Goal: Obtain resource: Download file/media

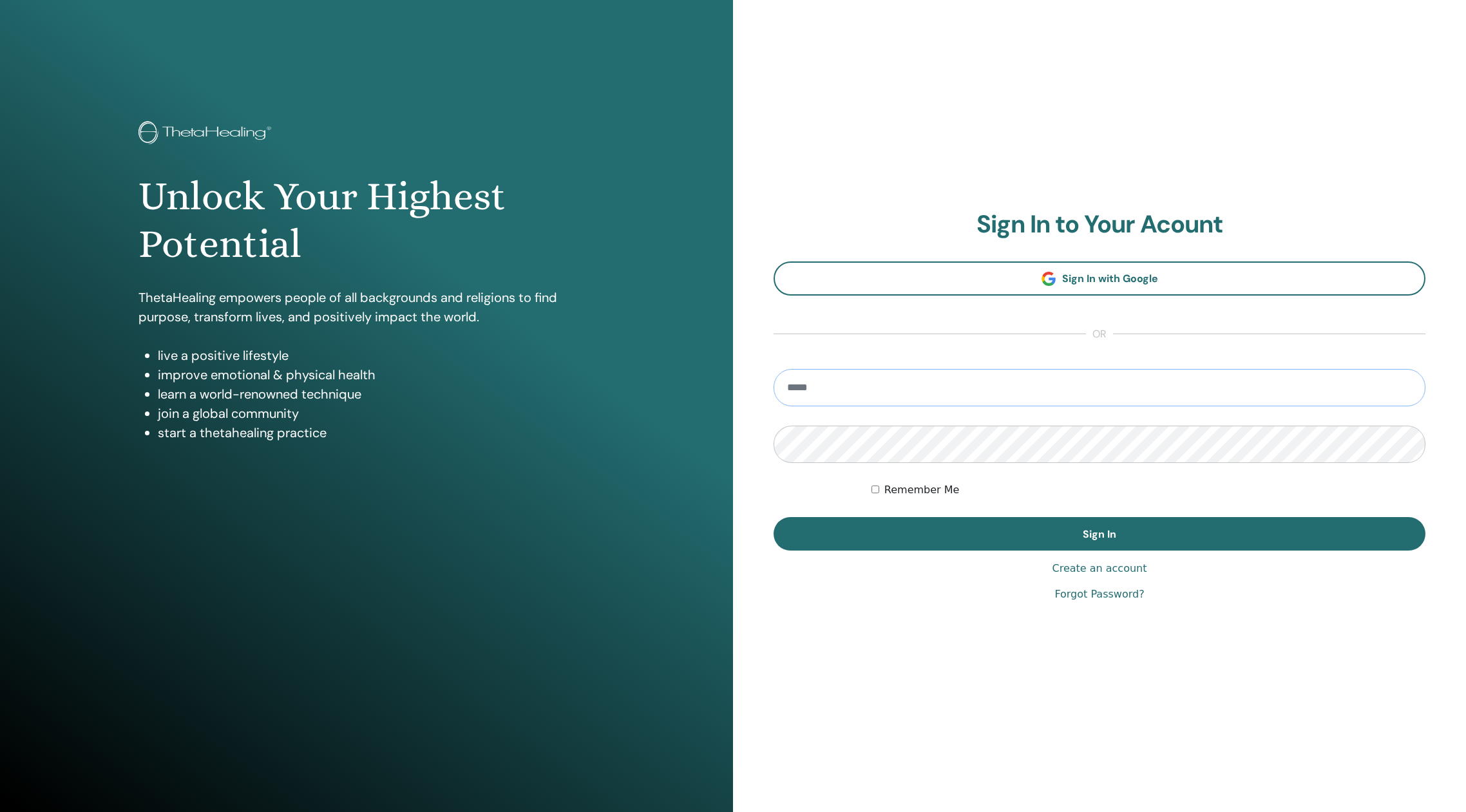
type input "**********"
click at [1100, 534] on button "Sign In" at bounding box center [1100, 533] width 652 height 33
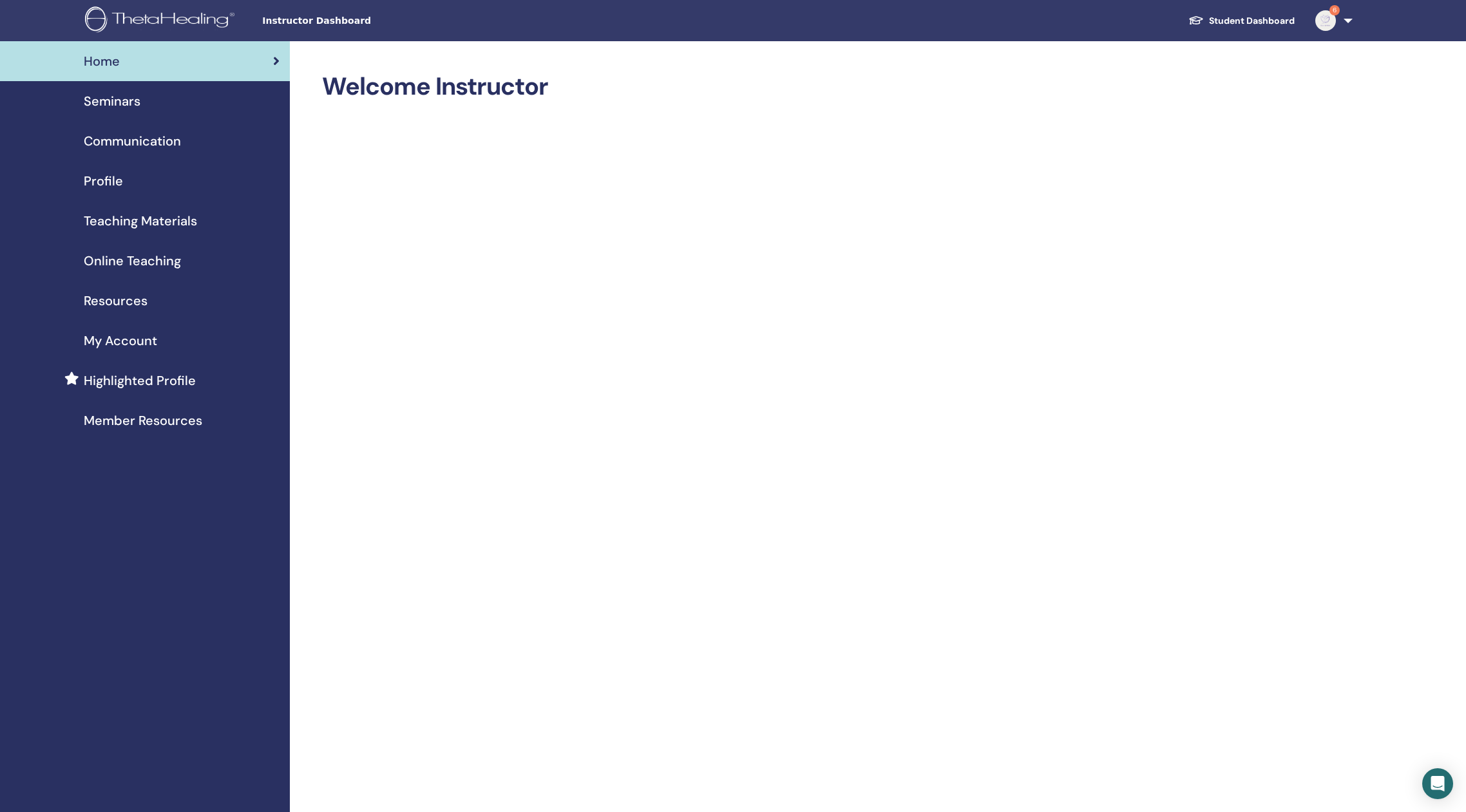
click at [147, 219] on span "Teaching Materials" at bounding box center [140, 221] width 113 height 20
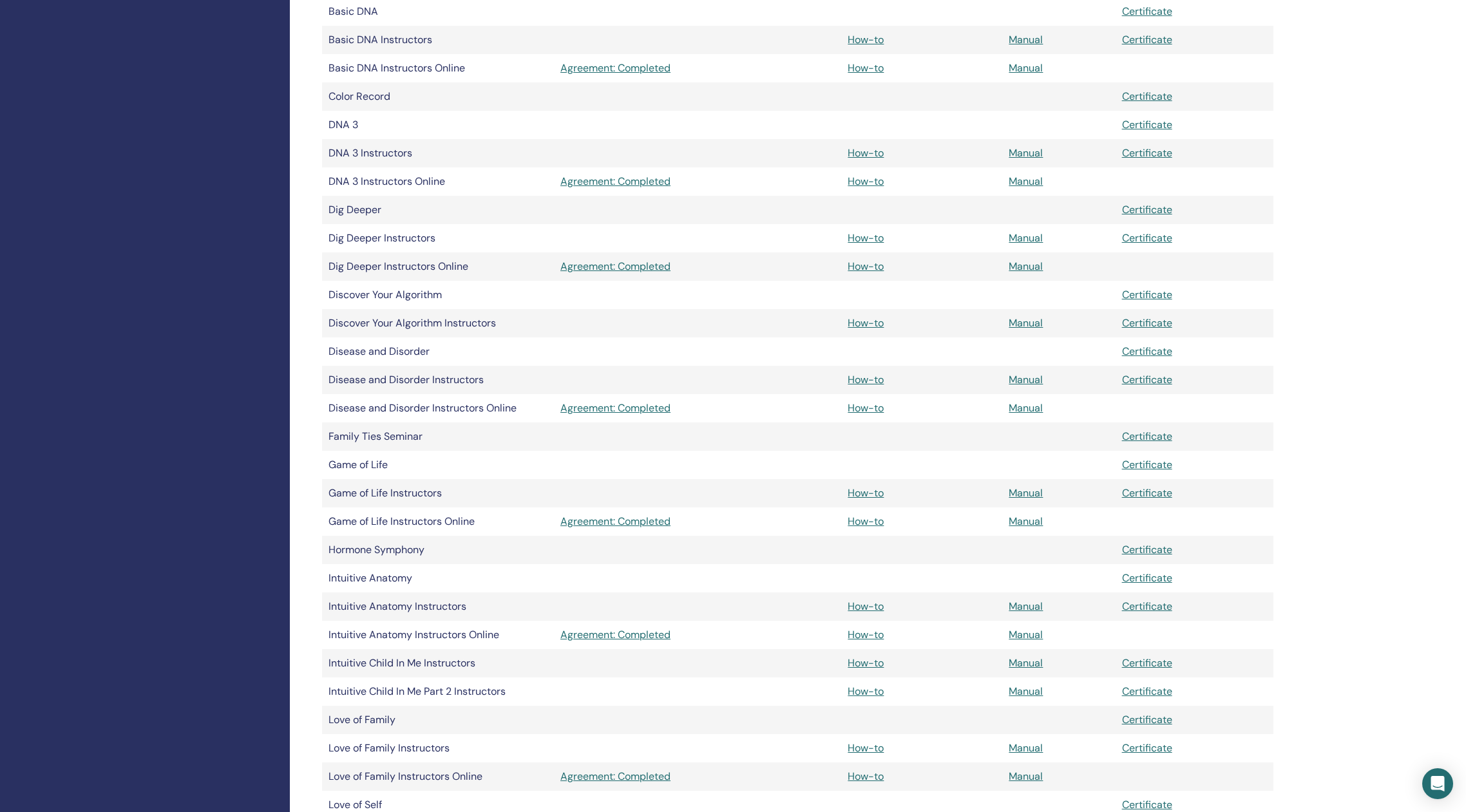
scroll to position [507, 0]
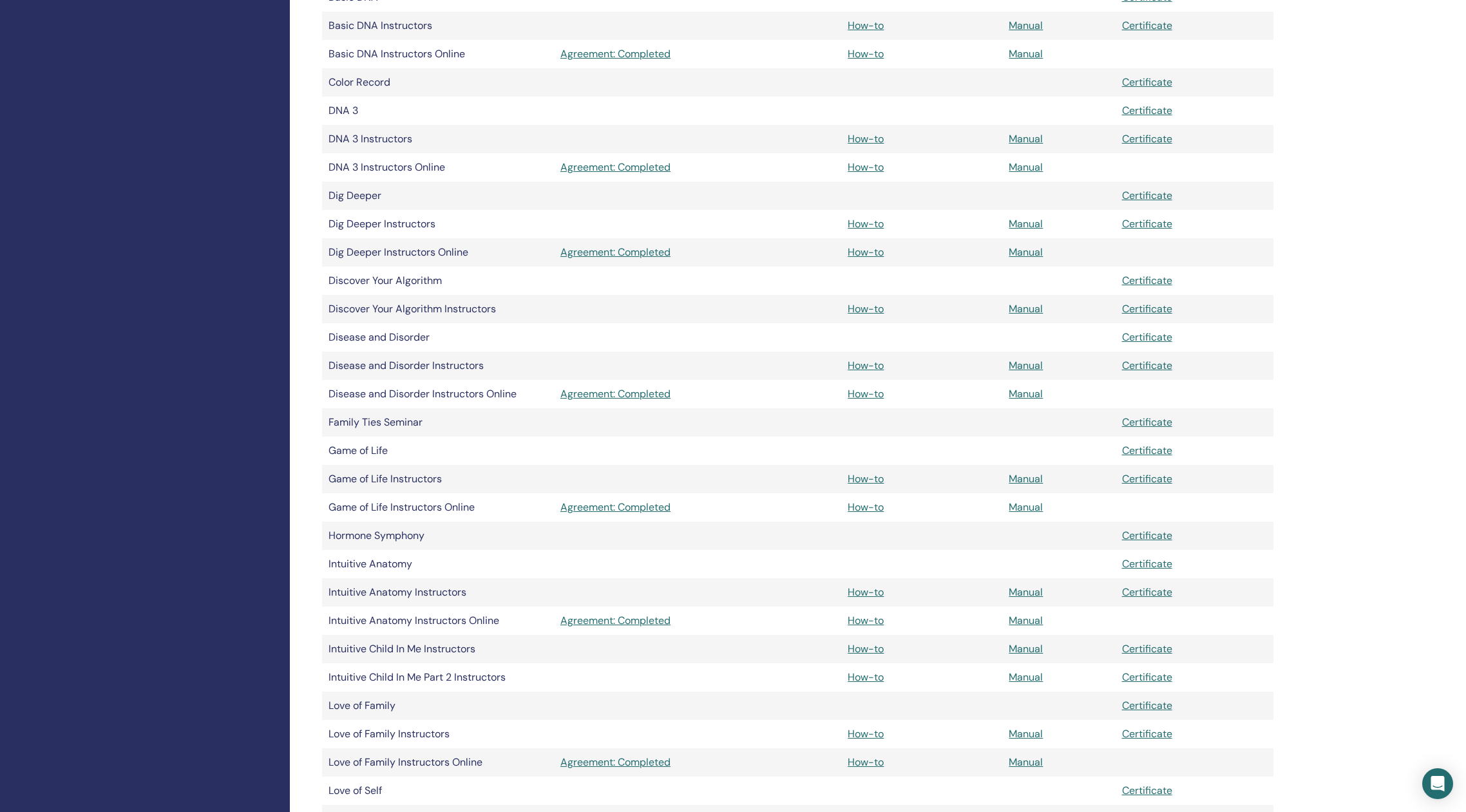
click at [1025, 591] on link "Manual" at bounding box center [1026, 591] width 34 height 13
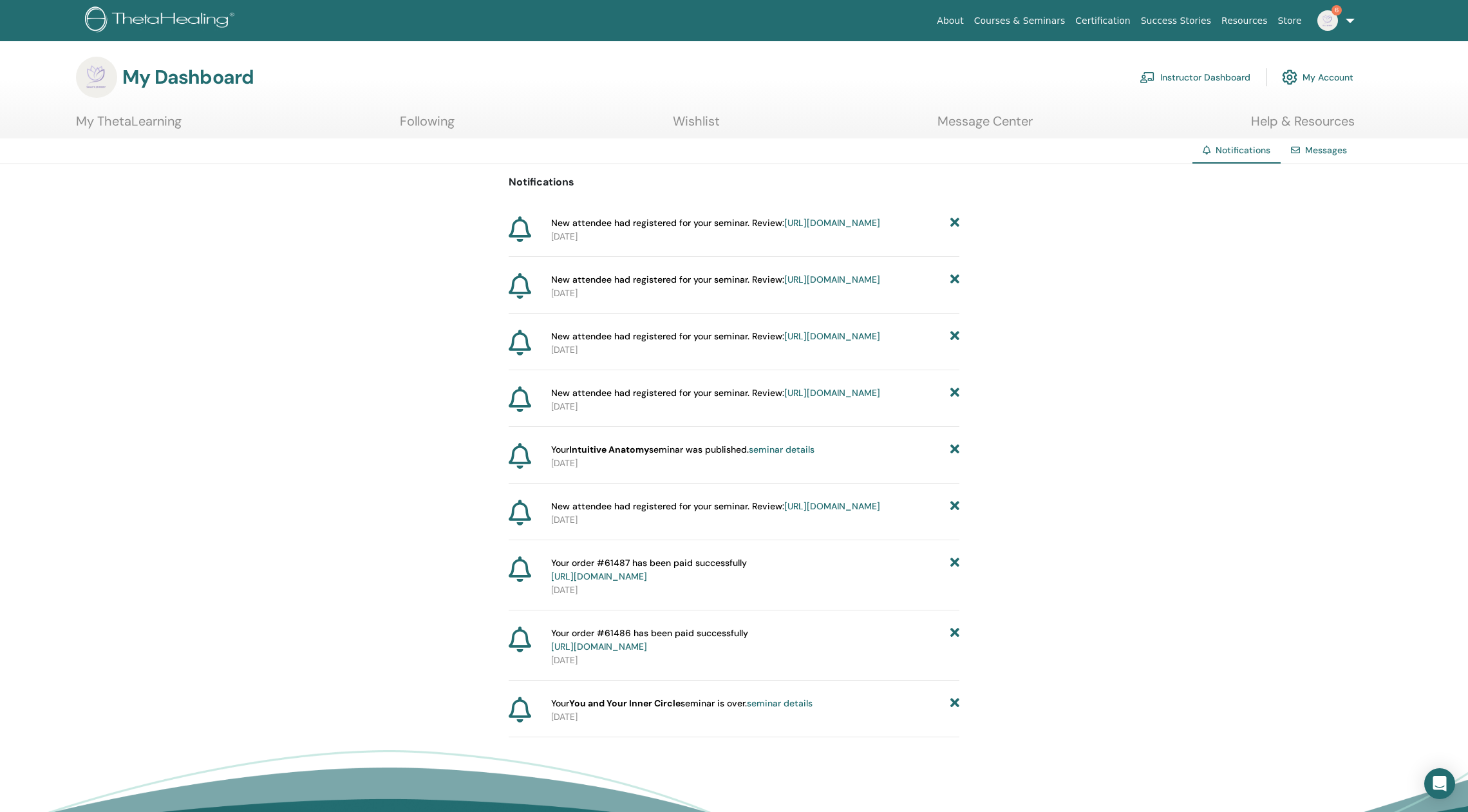
click at [954, 220] on icon at bounding box center [955, 223] width 9 height 13
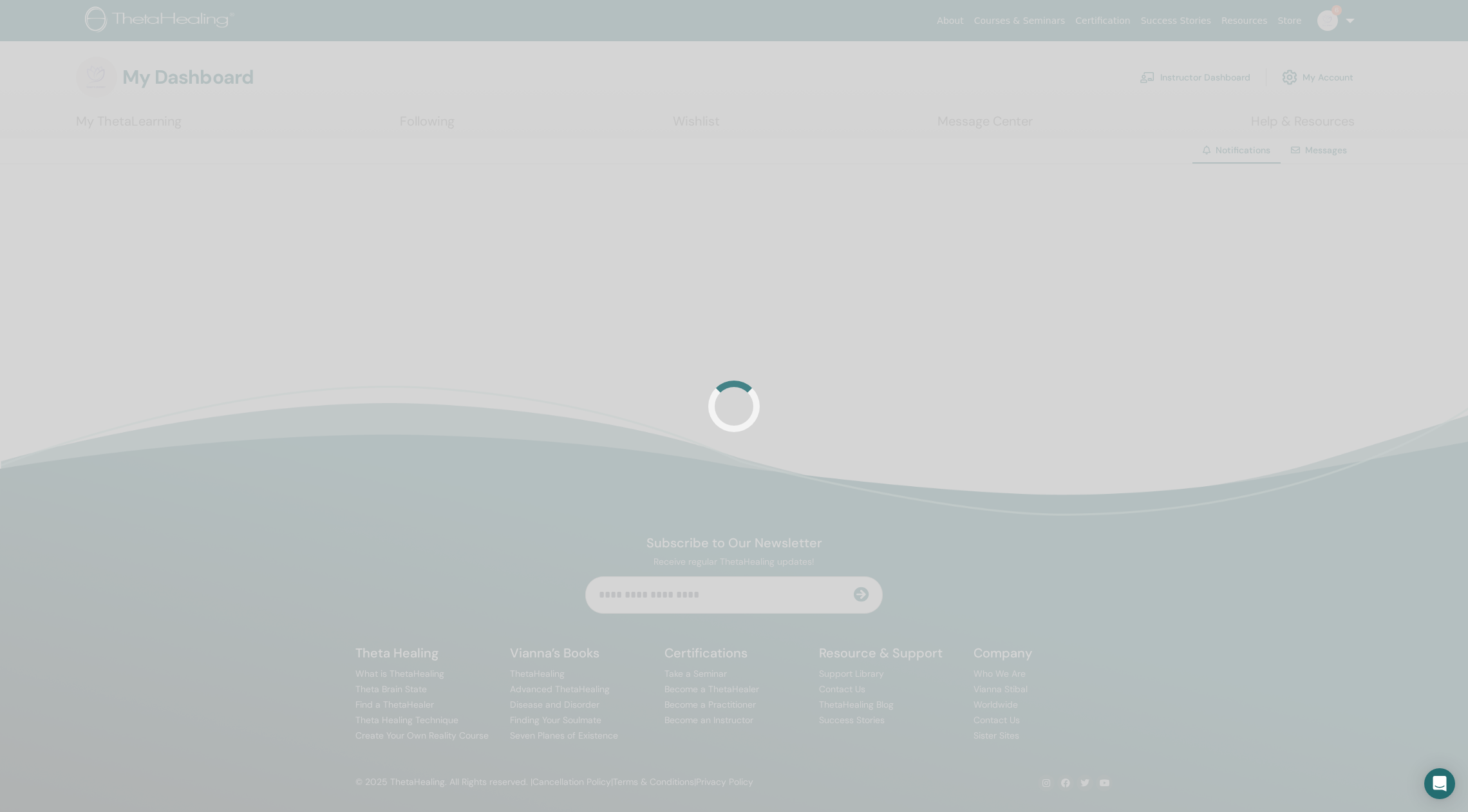
click at [954, 220] on div at bounding box center [734, 406] width 1468 height 812
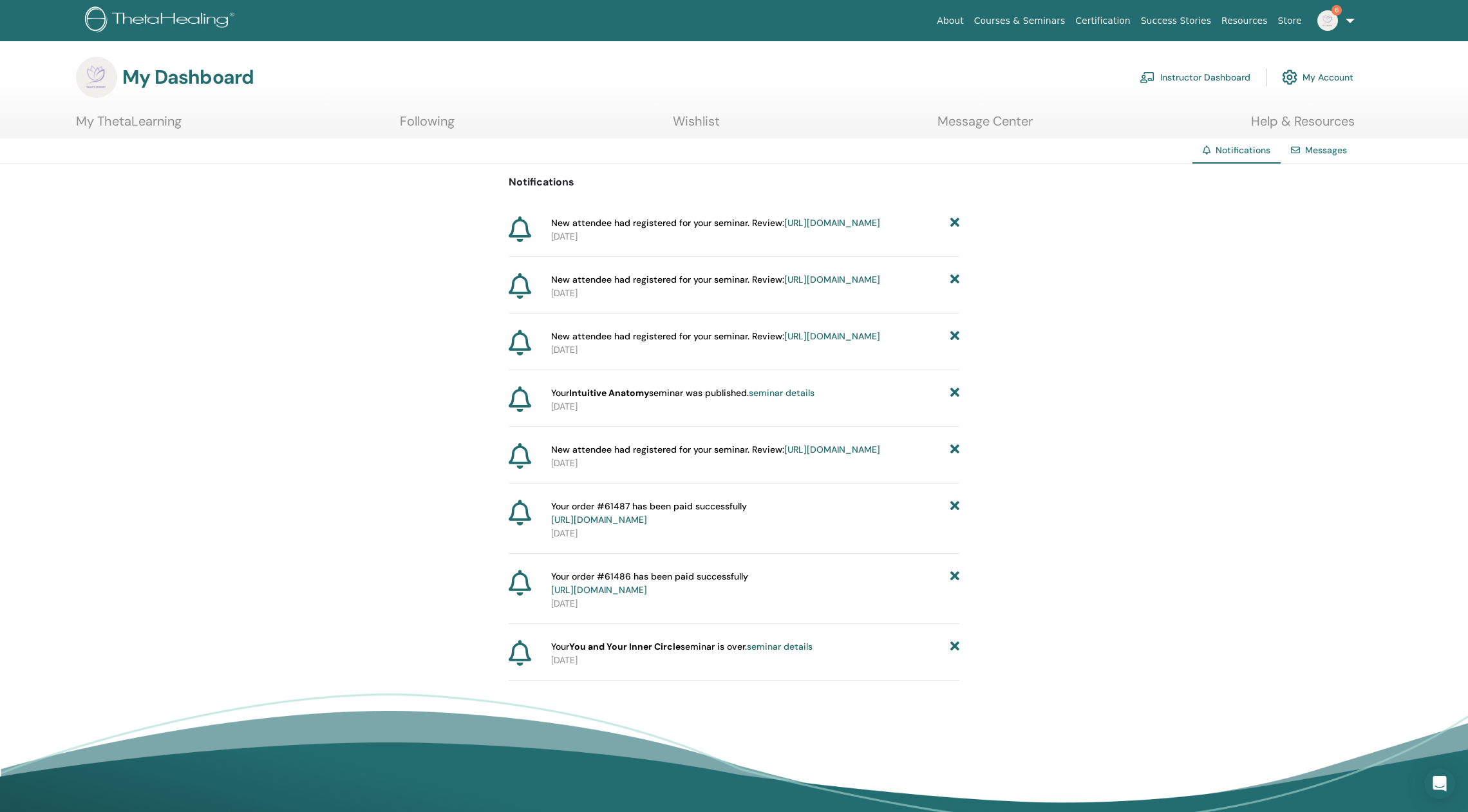
click at [954, 220] on icon at bounding box center [955, 223] width 9 height 13
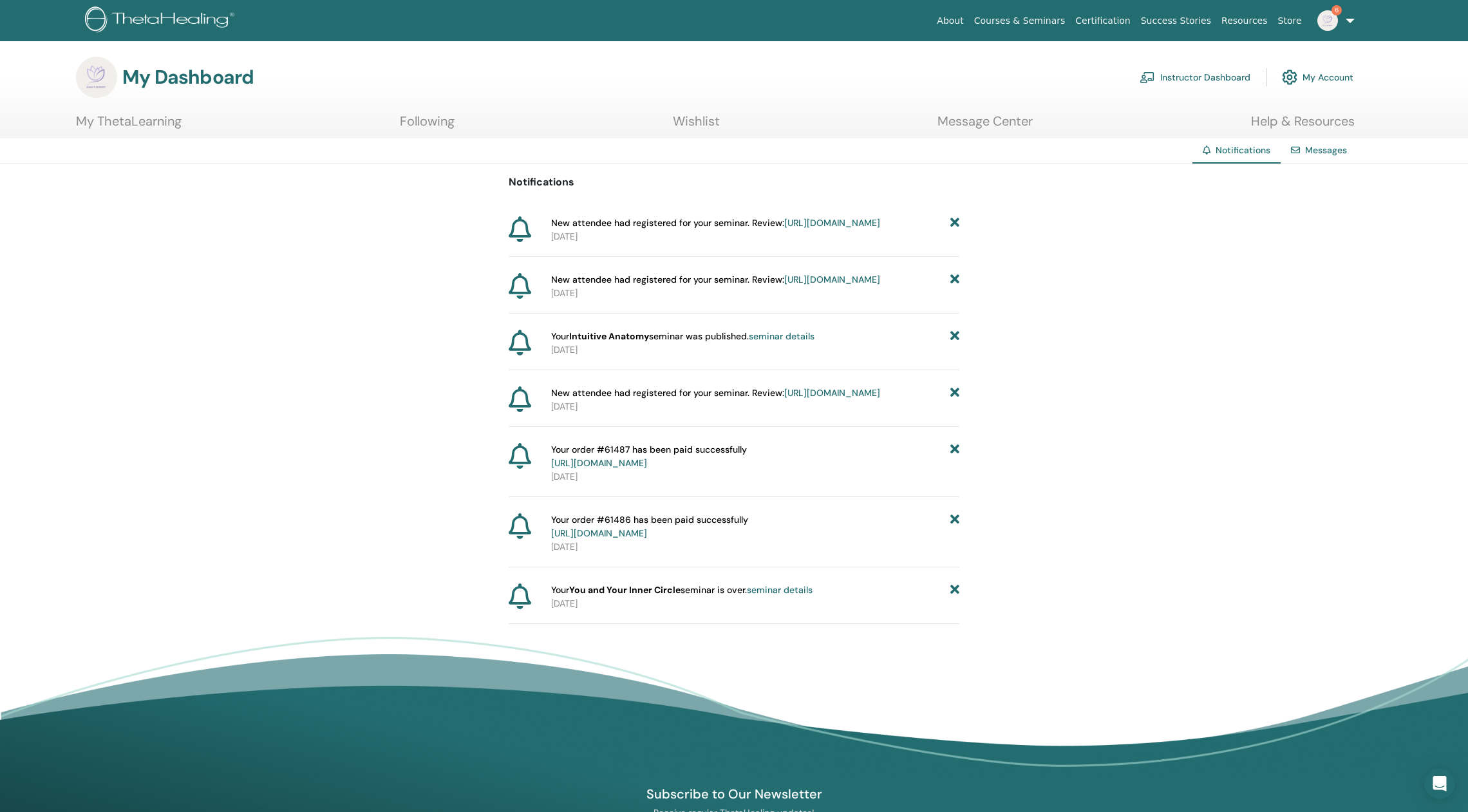
click at [954, 220] on icon at bounding box center [955, 223] width 9 height 13
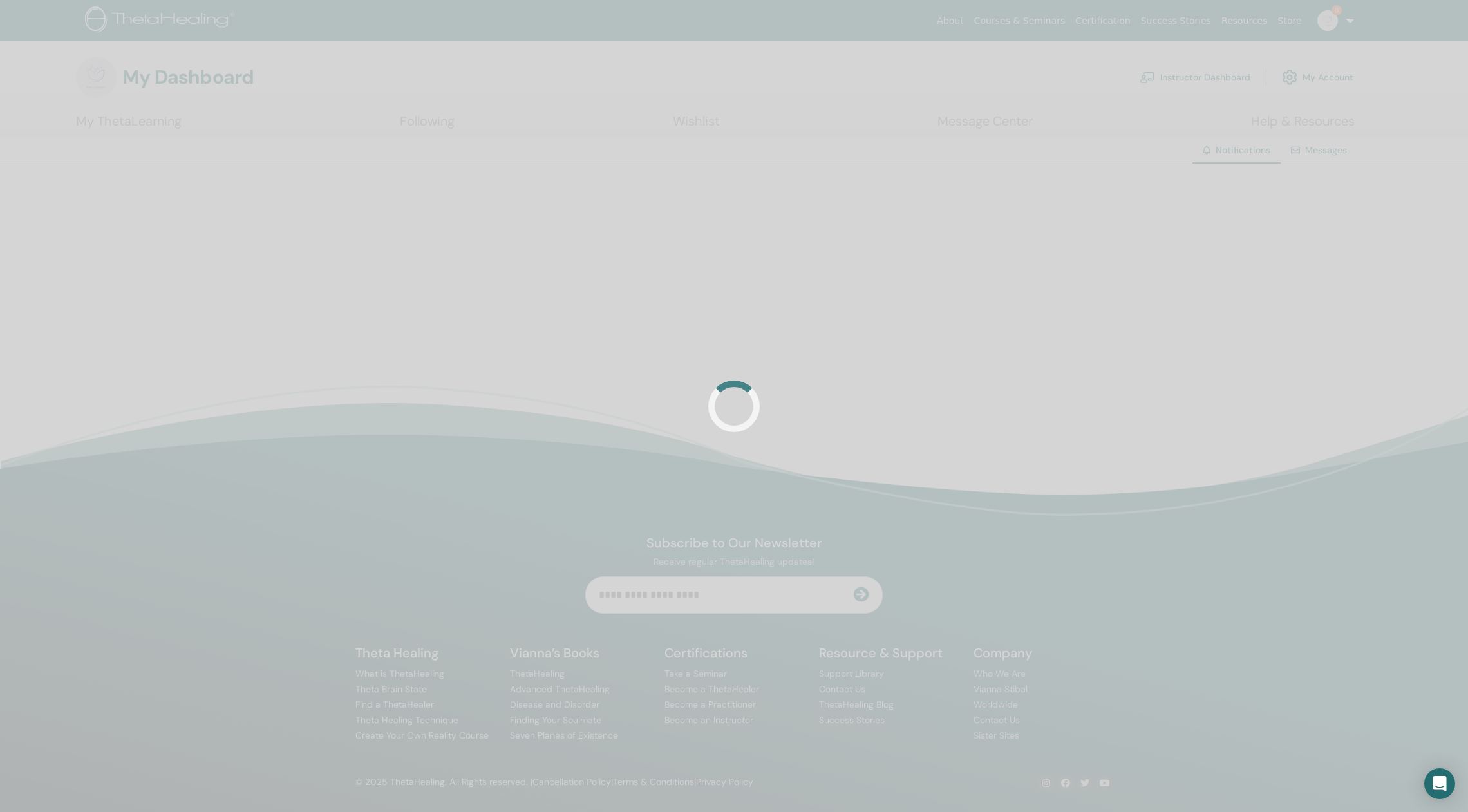
click at [954, 220] on div at bounding box center [734, 406] width 1468 height 812
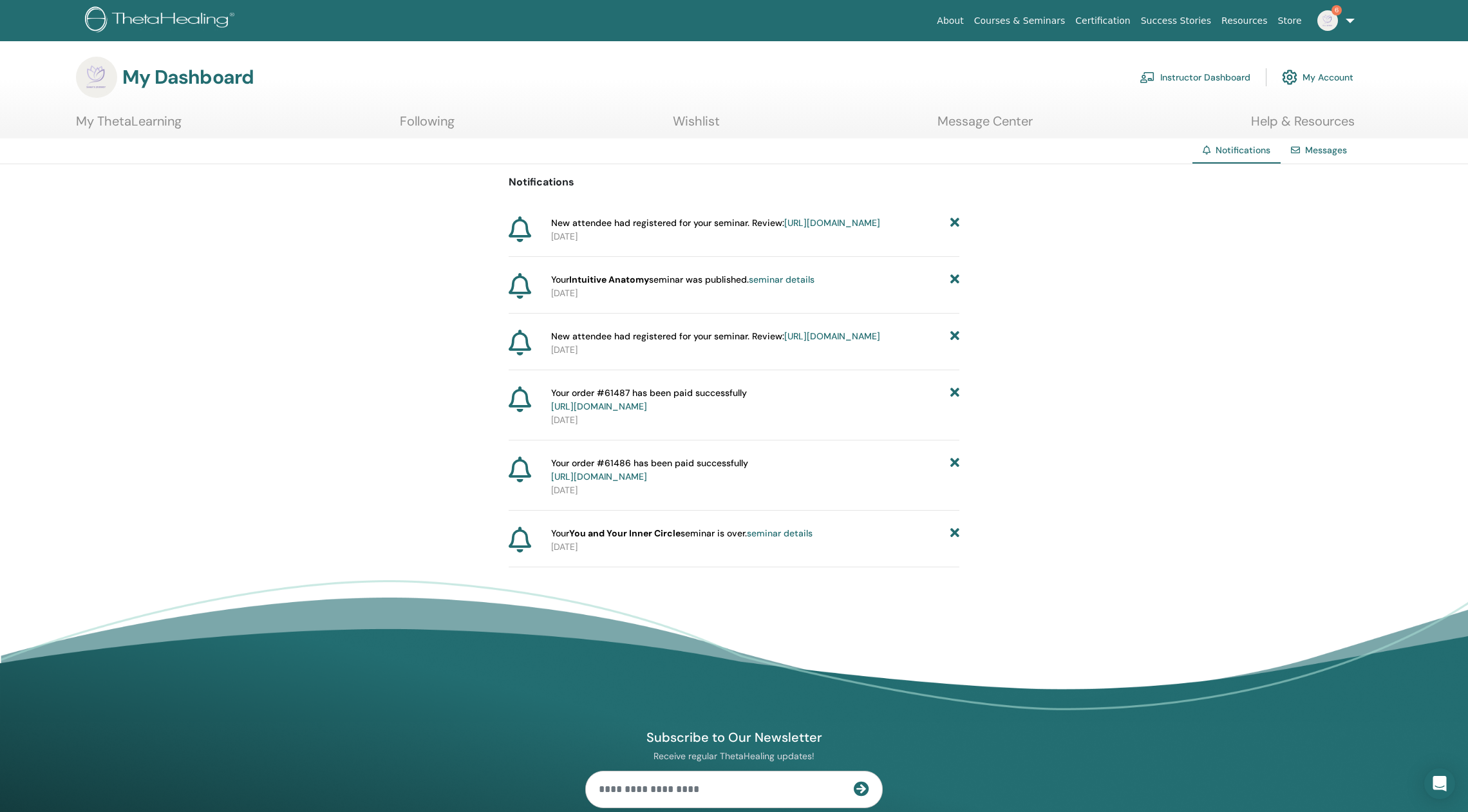
click at [954, 220] on icon at bounding box center [955, 223] width 9 height 13
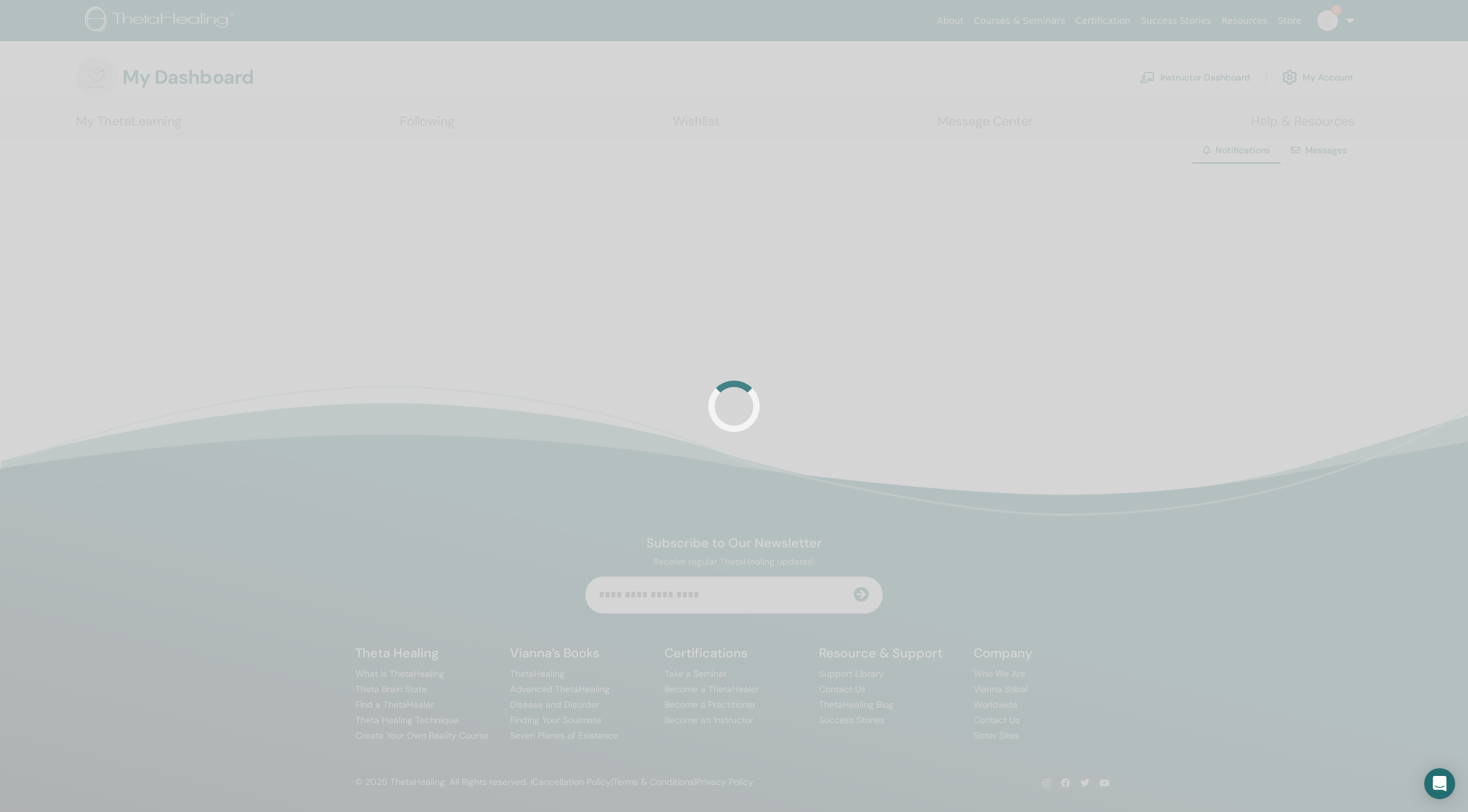
click at [954, 220] on div at bounding box center [734, 406] width 1468 height 812
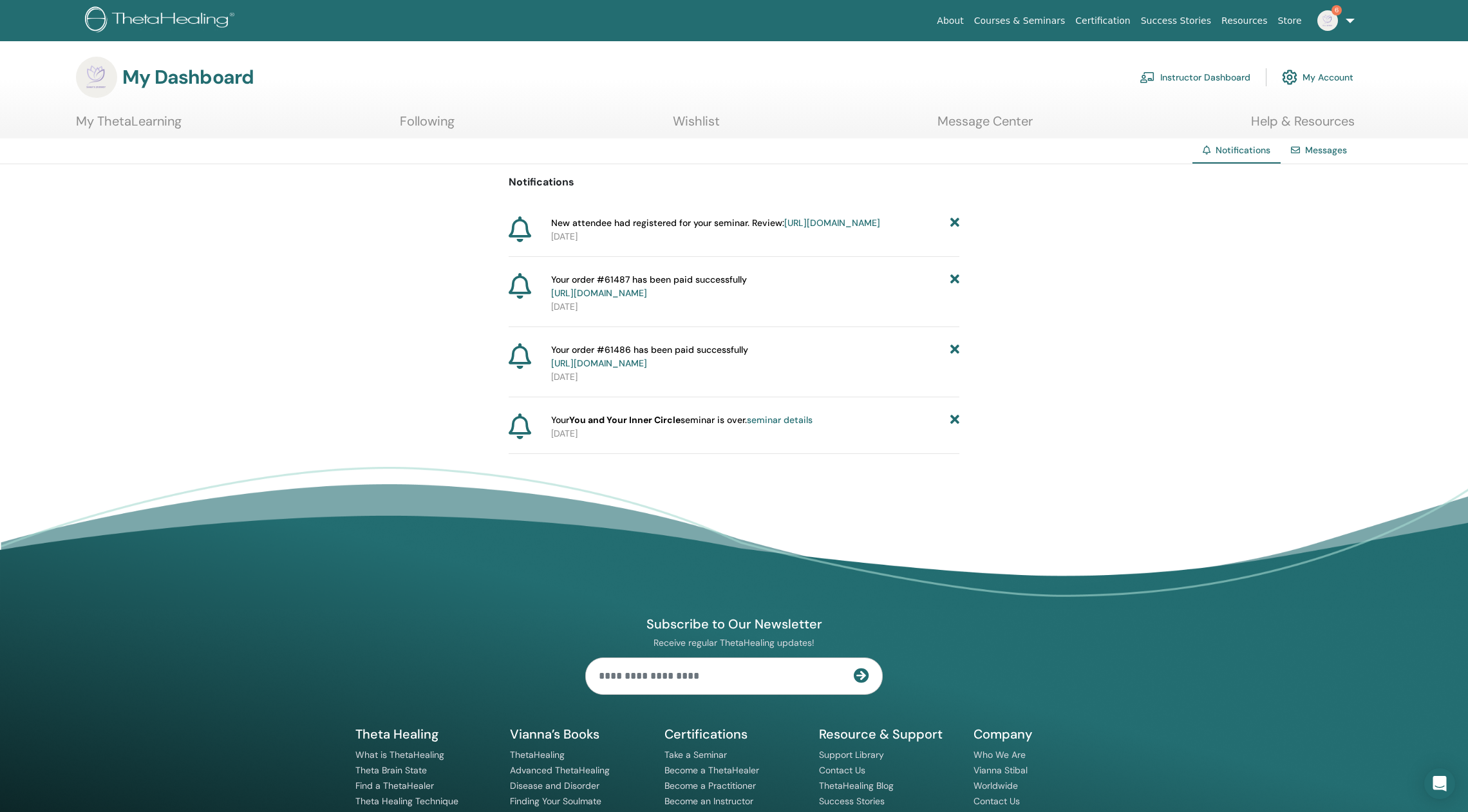
click at [954, 220] on icon at bounding box center [955, 223] width 9 height 13
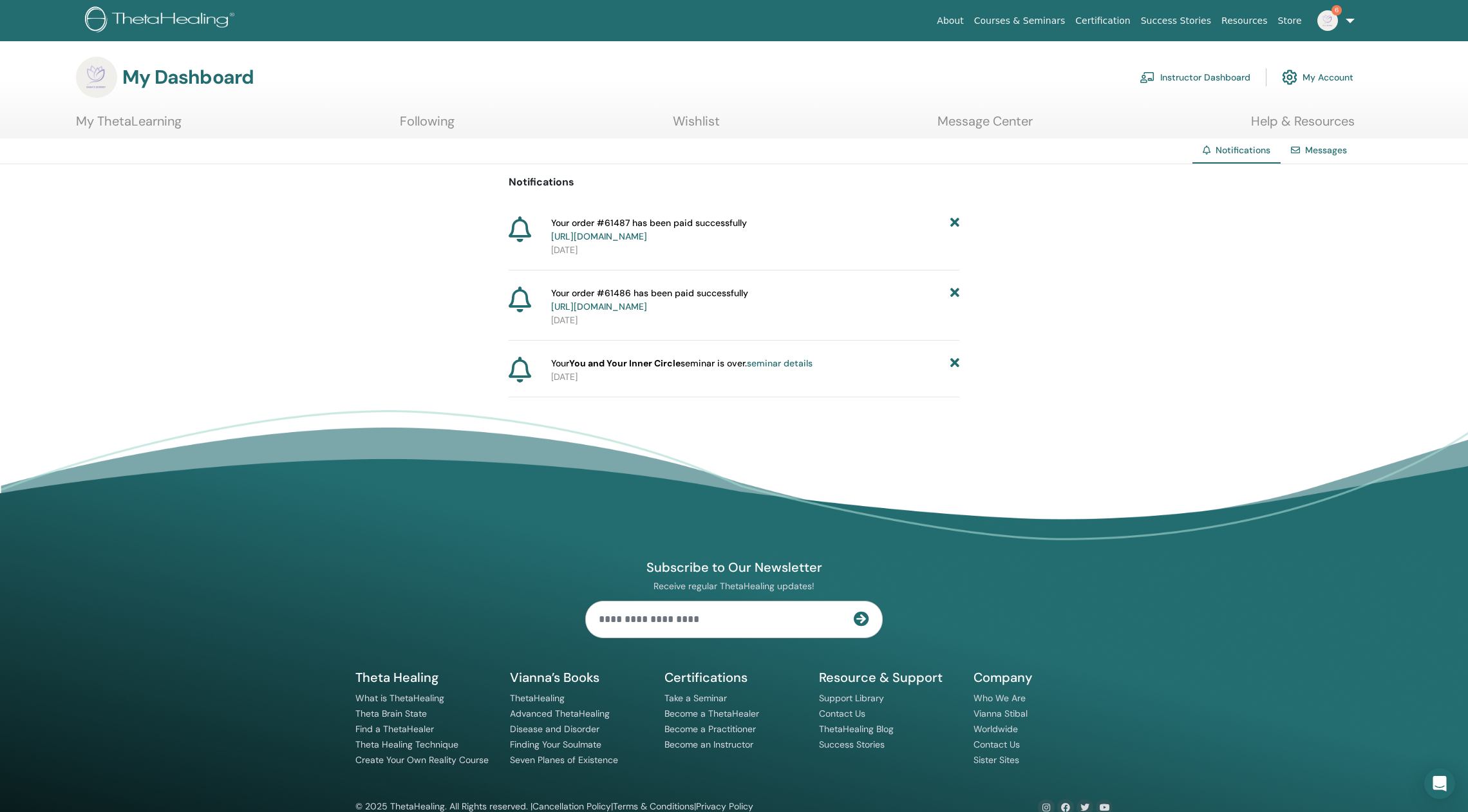
click at [954, 220] on icon at bounding box center [955, 230] width 9 height 27
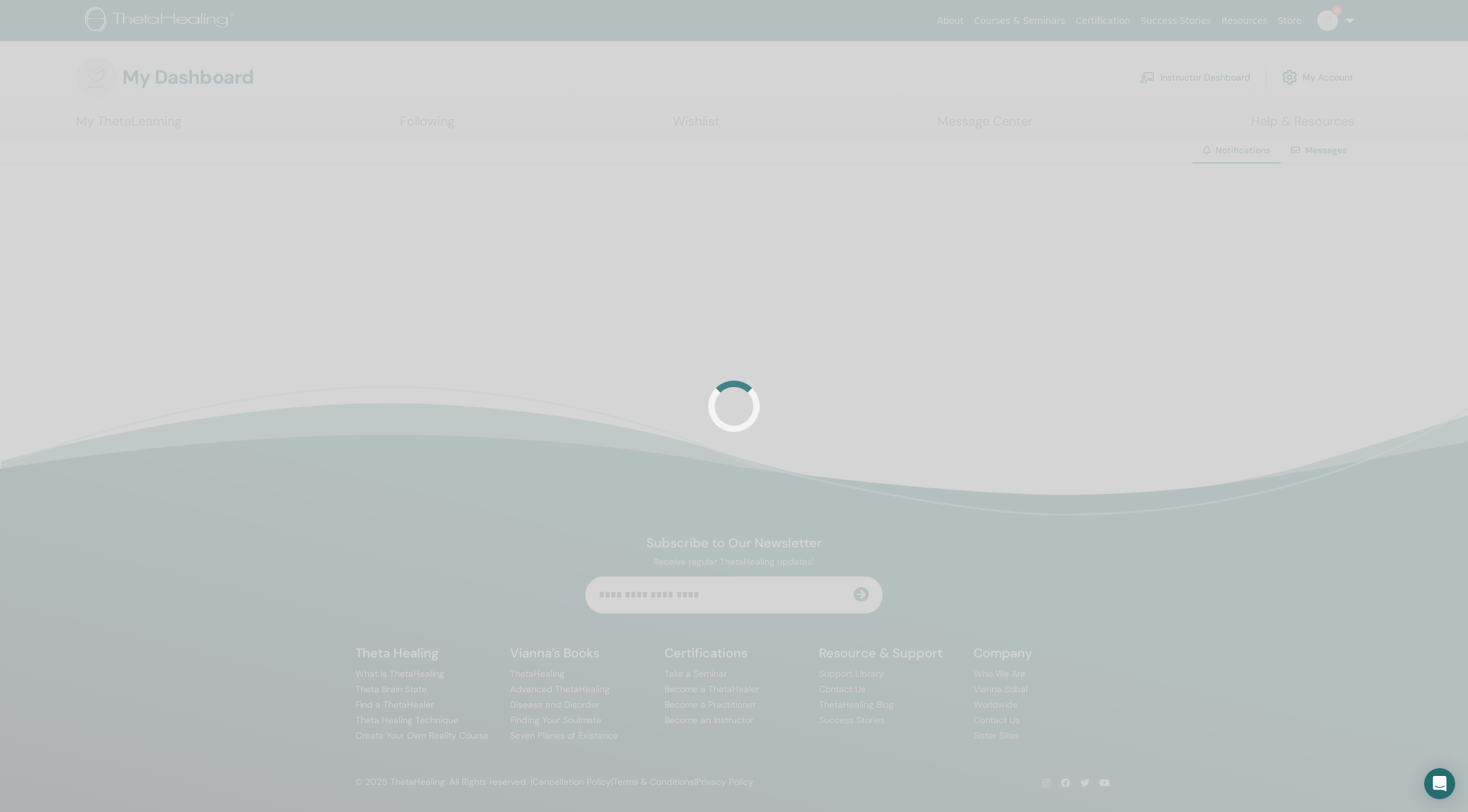
click at [954, 220] on div at bounding box center [734, 406] width 1468 height 812
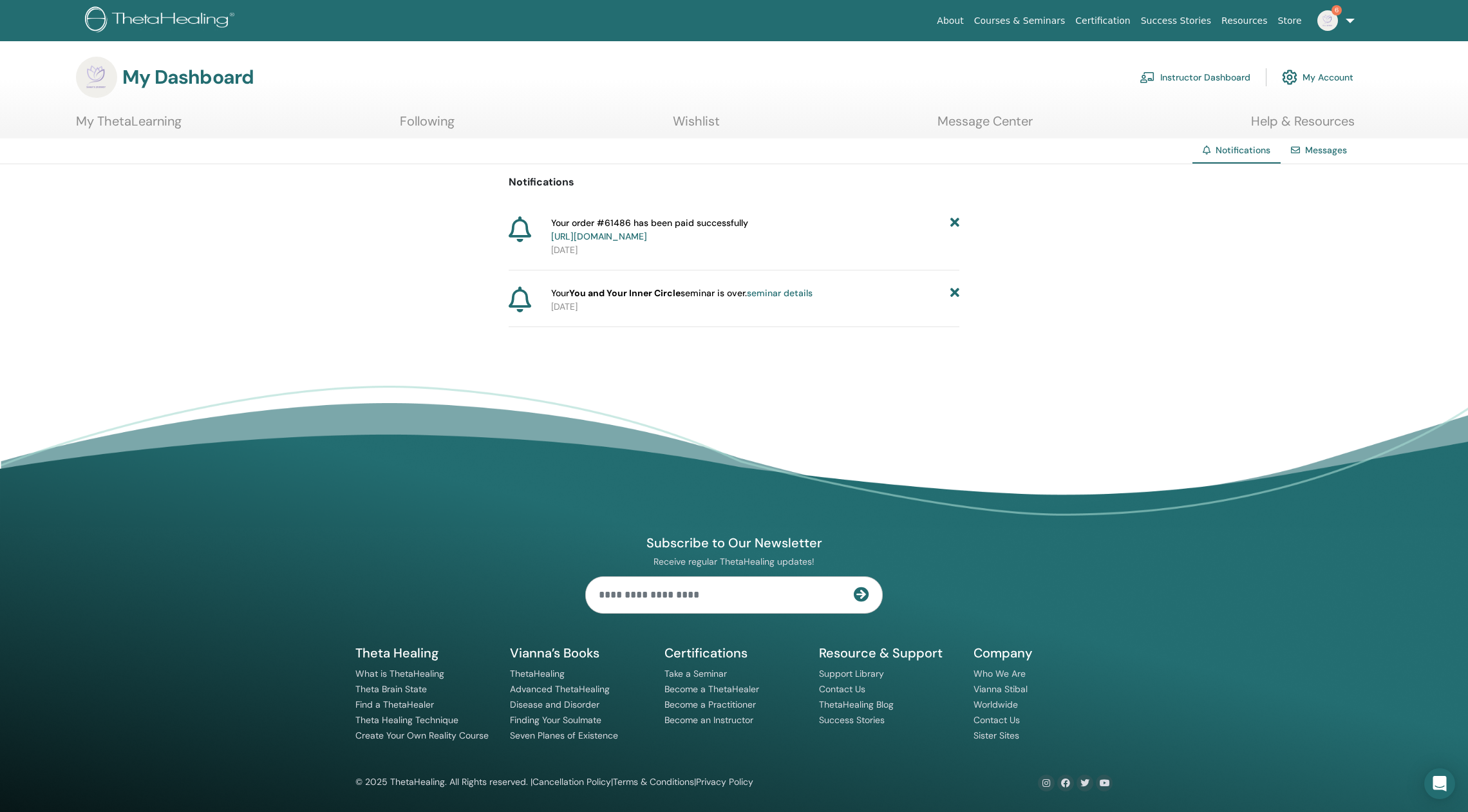
click at [954, 220] on icon at bounding box center [955, 230] width 9 height 27
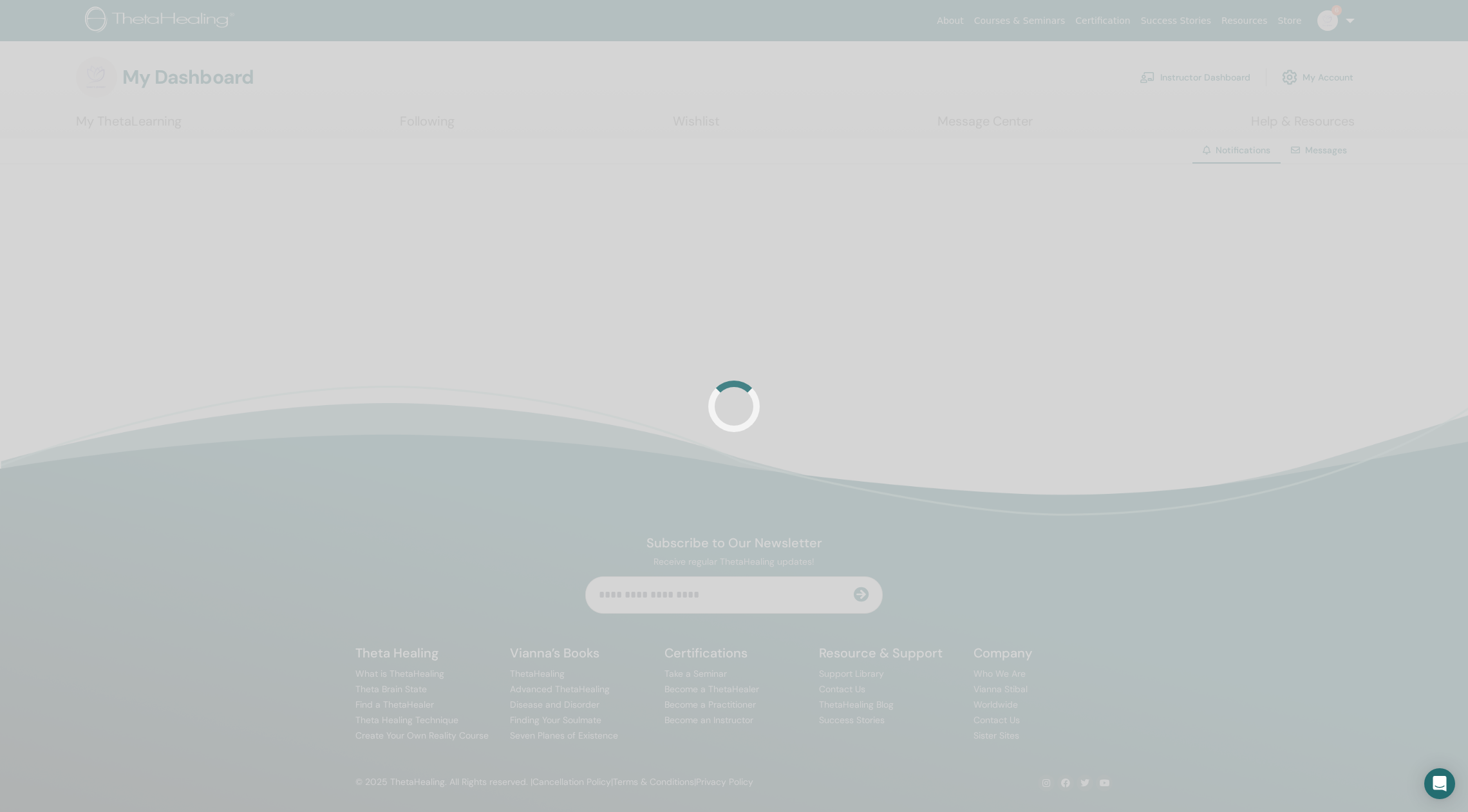
click at [954, 220] on div at bounding box center [734, 406] width 1468 height 812
